Goal: Task Accomplishment & Management: Complete application form

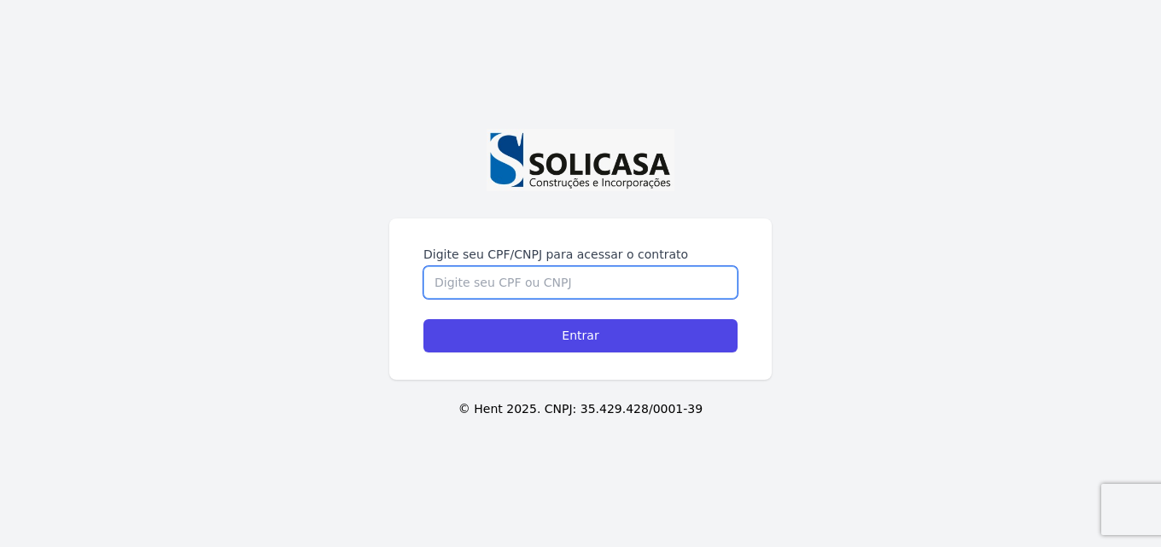
click at [489, 278] on input "Digite seu CPF/CNPJ para acessar o contrato" at bounding box center [581, 282] width 314 height 32
click at [489, 281] on input "11090982841" at bounding box center [581, 282] width 314 height 32
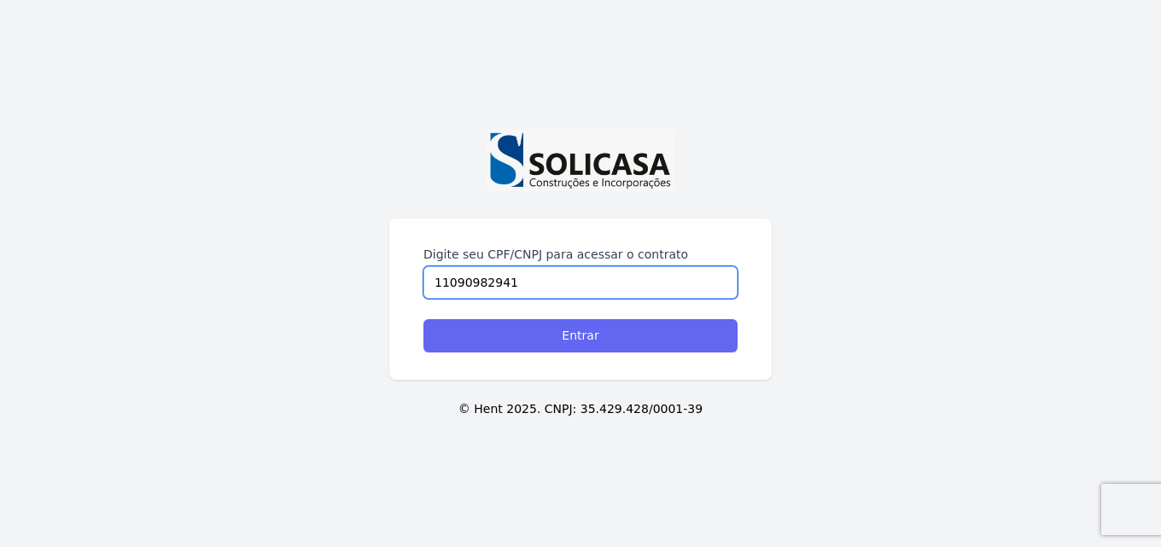
type input "11090982941"
click at [564, 330] on input "Entrar" at bounding box center [581, 335] width 314 height 33
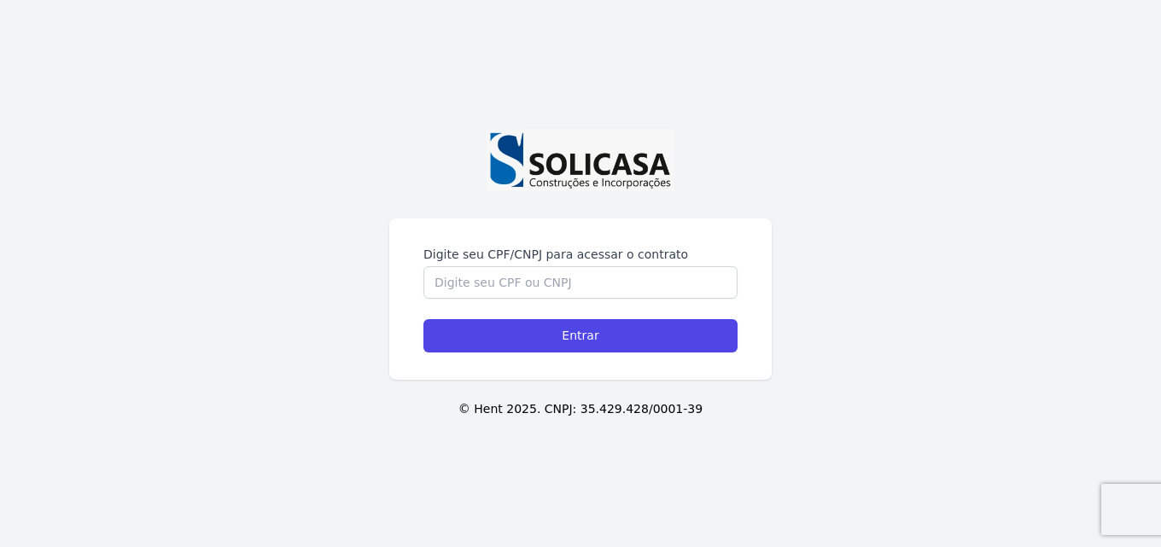
click at [559, 301] on form "Digite seu CPF/CNPJ para acessar o contrato Entrar" at bounding box center [581, 299] width 314 height 107
click at [557, 290] on input "Digite seu CPF/CNPJ para acessar o contrato" at bounding box center [581, 282] width 314 height 32
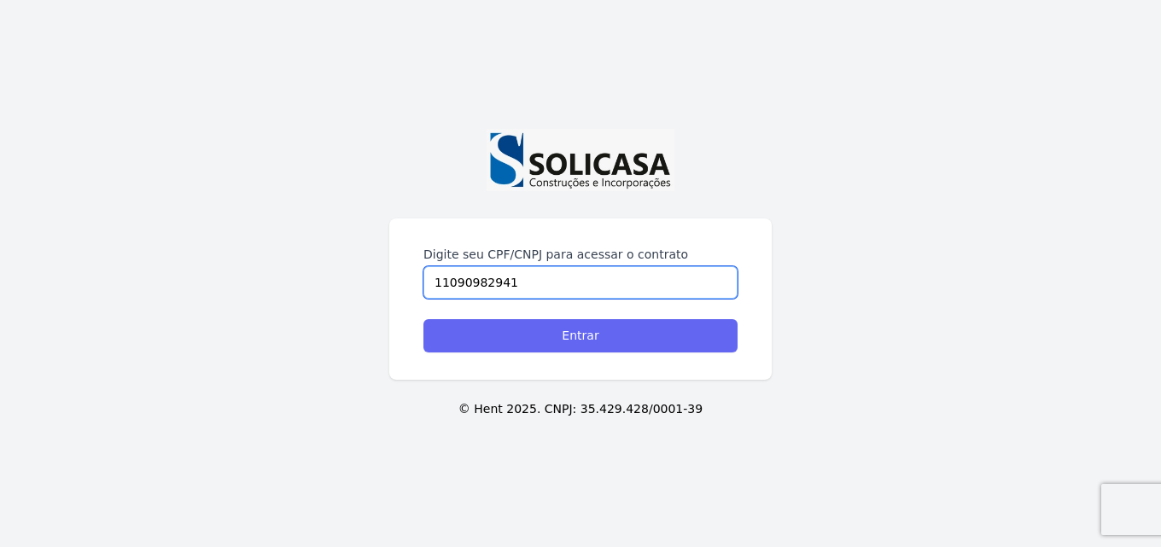
type input "11090982941"
click at [535, 336] on input "Entrar" at bounding box center [581, 335] width 314 height 33
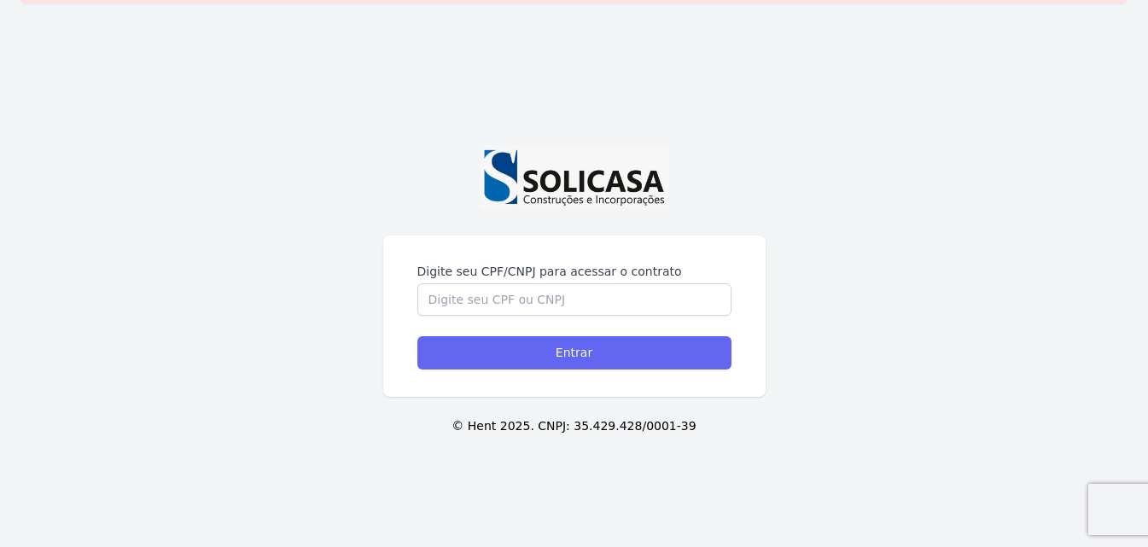
scroll to position [58, 0]
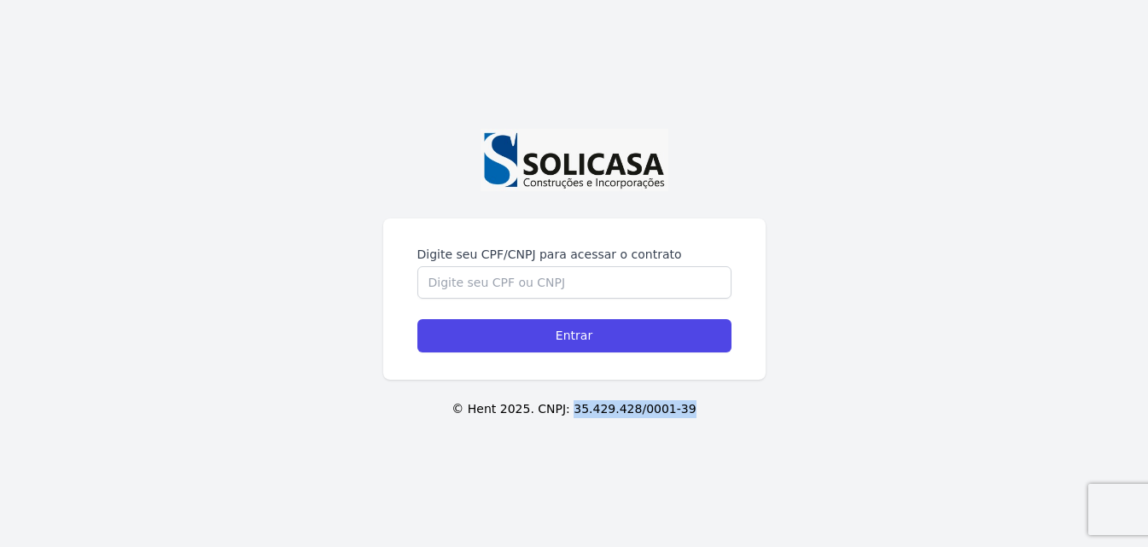
drag, startPoint x: 675, startPoint y: 410, endPoint x: 575, endPoint y: 406, distance: 100.8
click at [575, 406] on p "© Hent 2025. CNPJ: 35.429.428/0001-39" at bounding box center [574, 409] width 1094 height 18
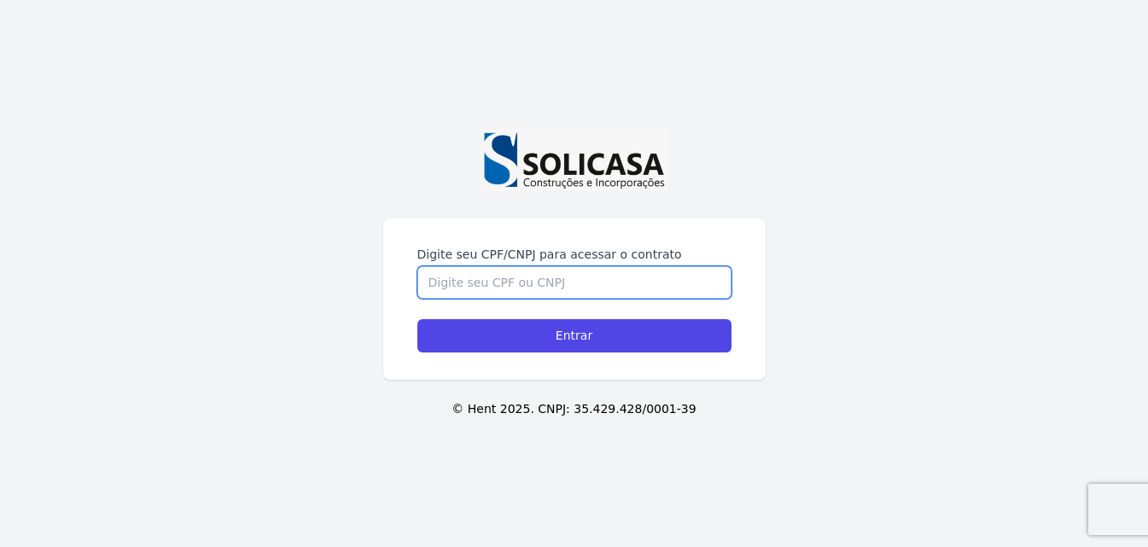
click at [529, 291] on input "Digite seu CPF/CNPJ para acessar o contrato" at bounding box center [575, 282] width 314 height 32
paste input "35.429.428/0001-39"
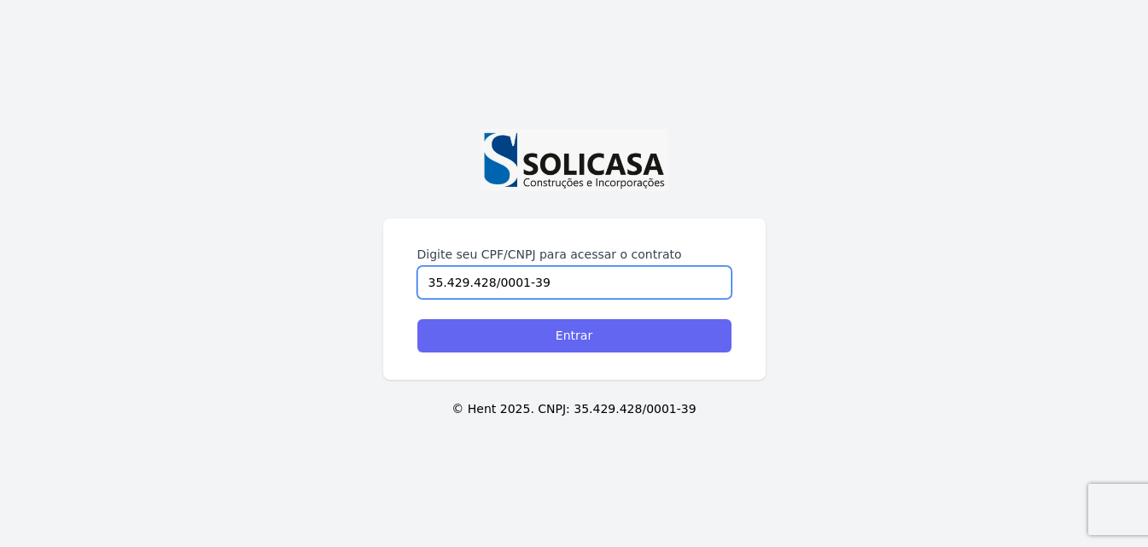
type input "35.429.428/0001-39"
click at [610, 335] on input "Entrar" at bounding box center [575, 335] width 314 height 33
